Goal: Task Accomplishment & Management: Manage account settings

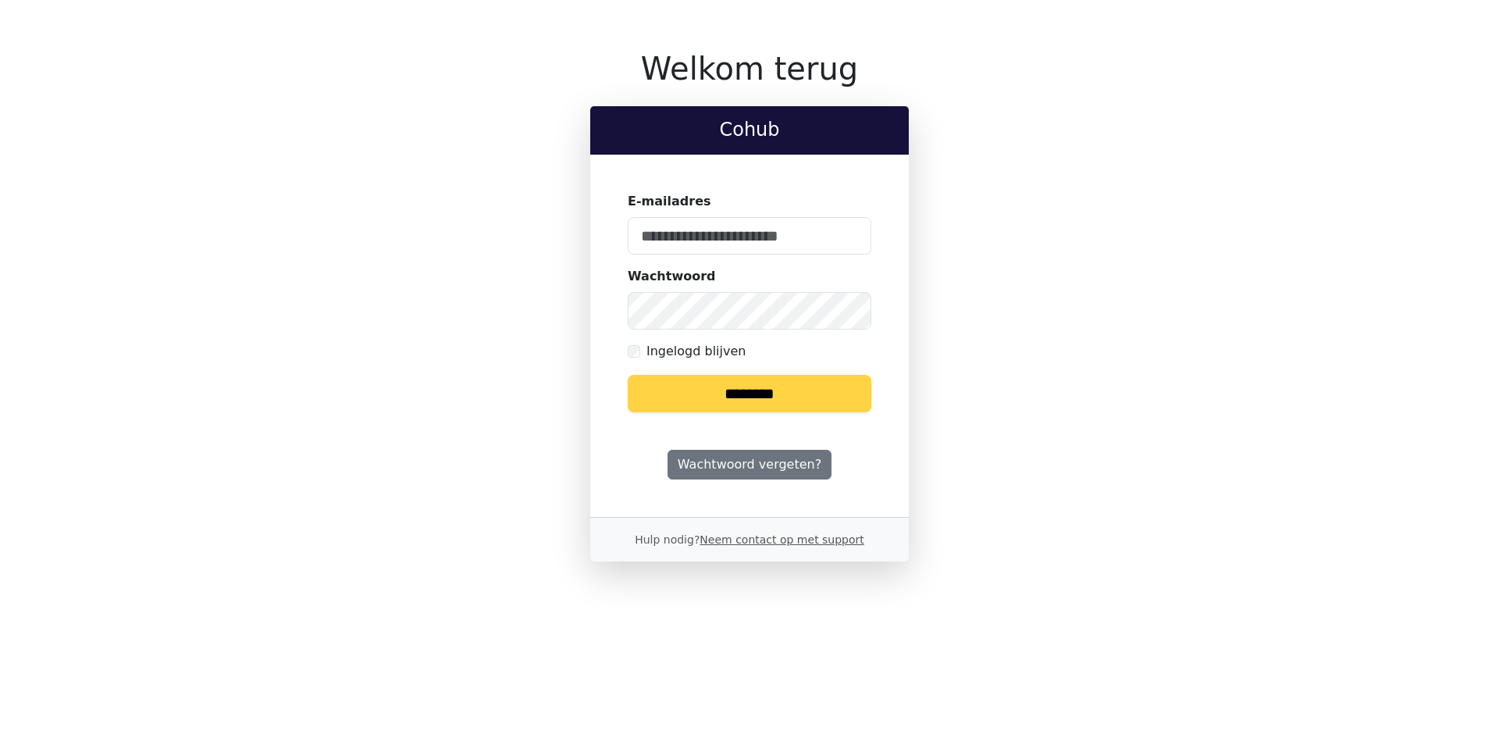
type input "**********"
click at [744, 389] on input "********" at bounding box center [750, 393] width 244 height 37
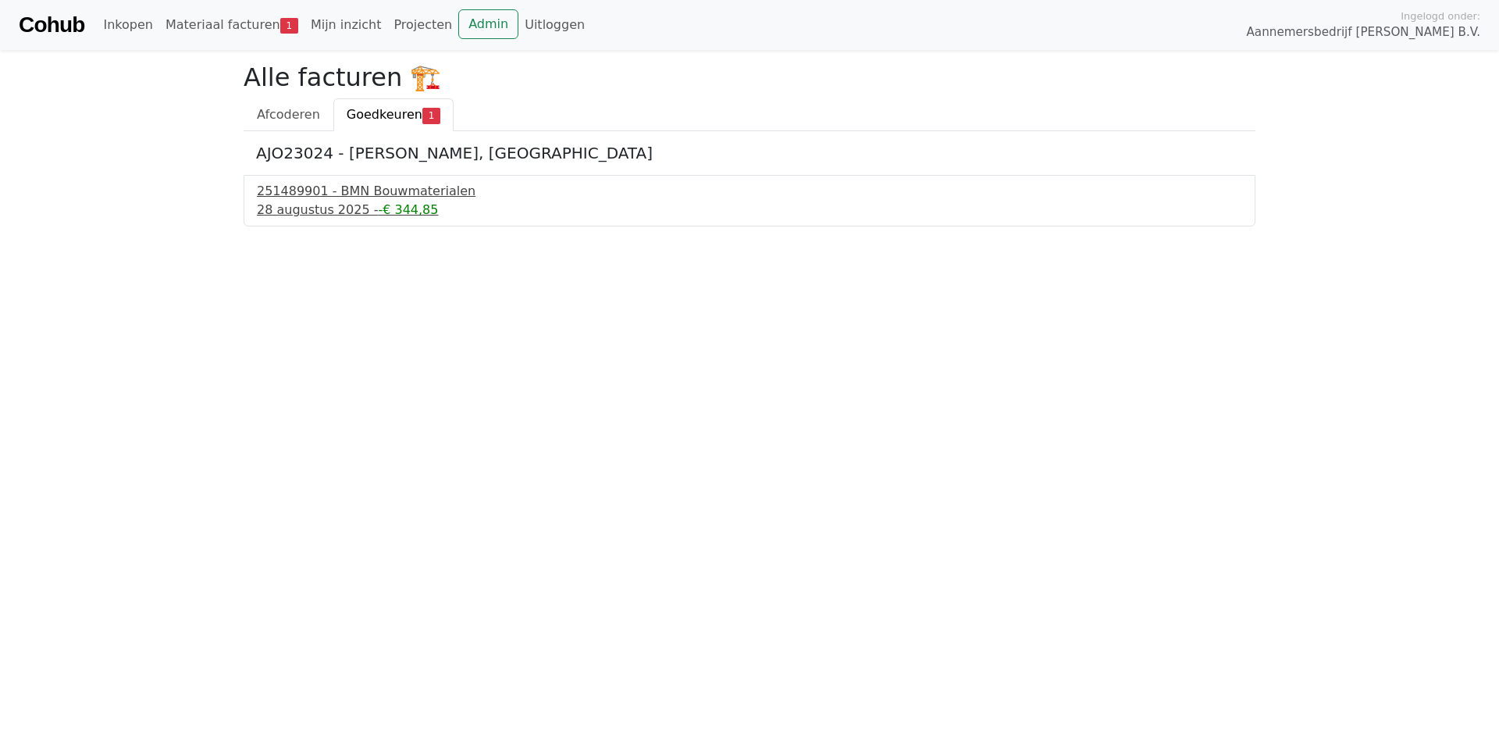
click at [365, 193] on div "251489901 - BMN Bouwmaterialen" at bounding box center [749, 191] width 985 height 19
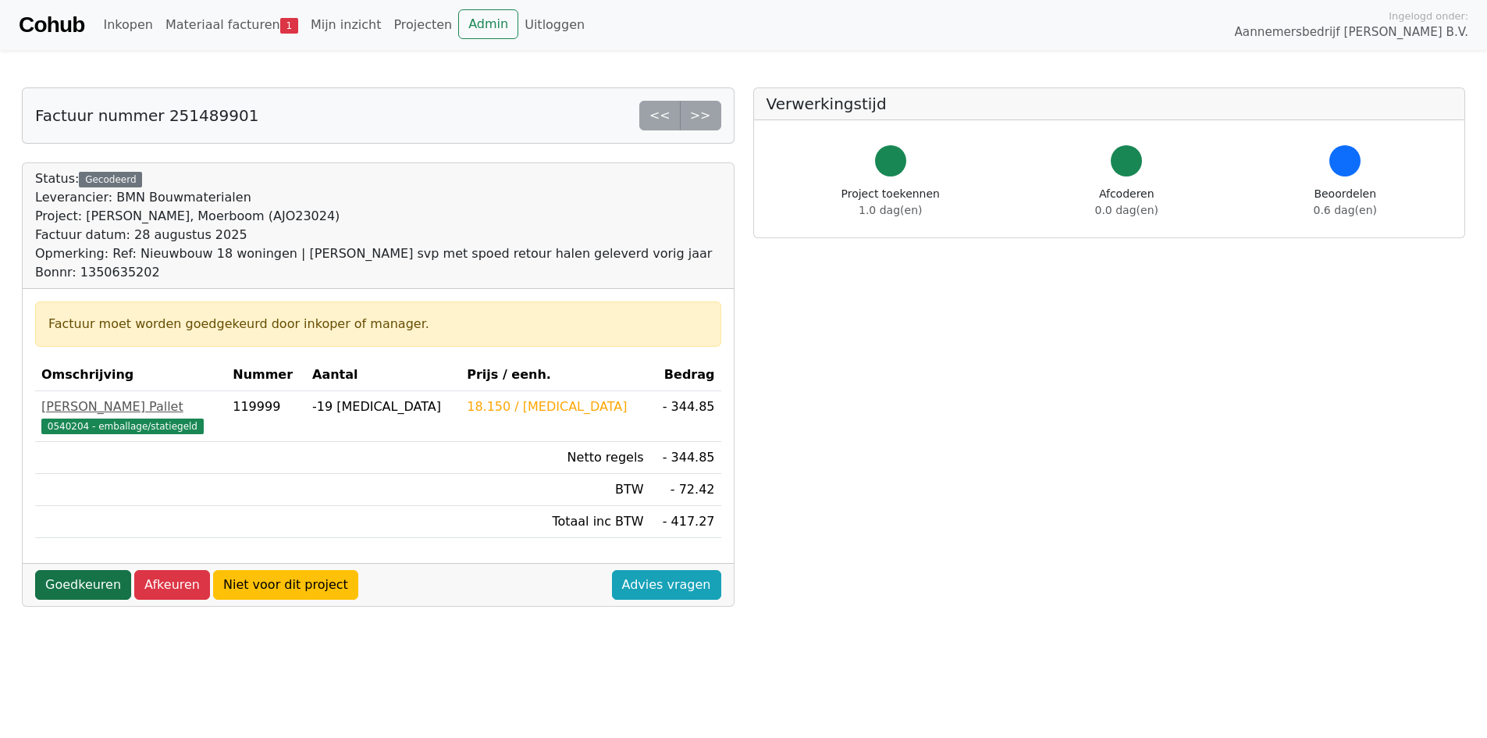
click at [87, 586] on link "Goedkeuren" at bounding box center [83, 585] width 96 height 30
